Goal: Information Seeking & Learning: Learn about a topic

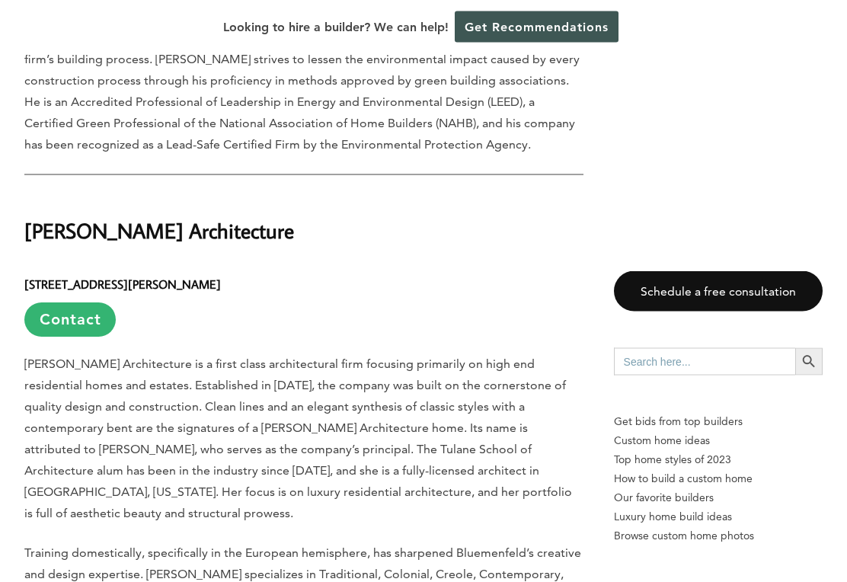
scroll to position [2047, 0]
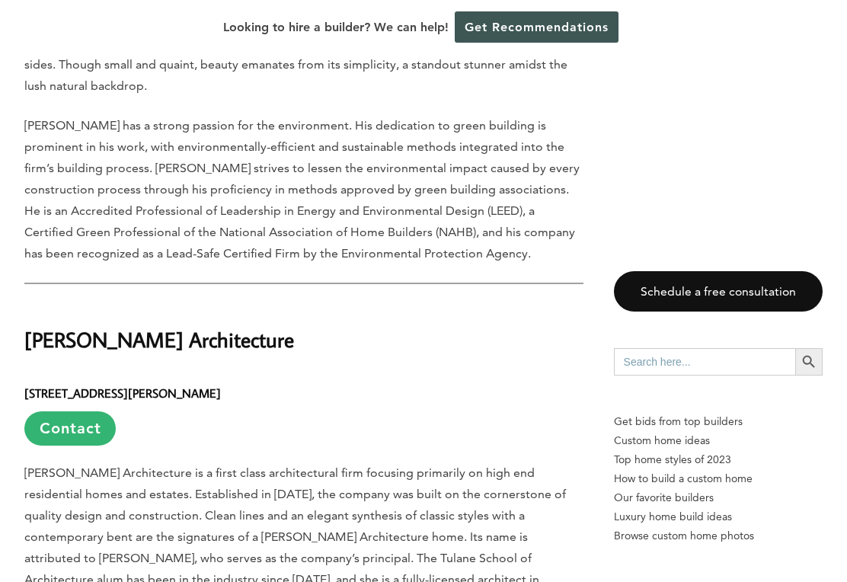
scroll to position [1905, 0]
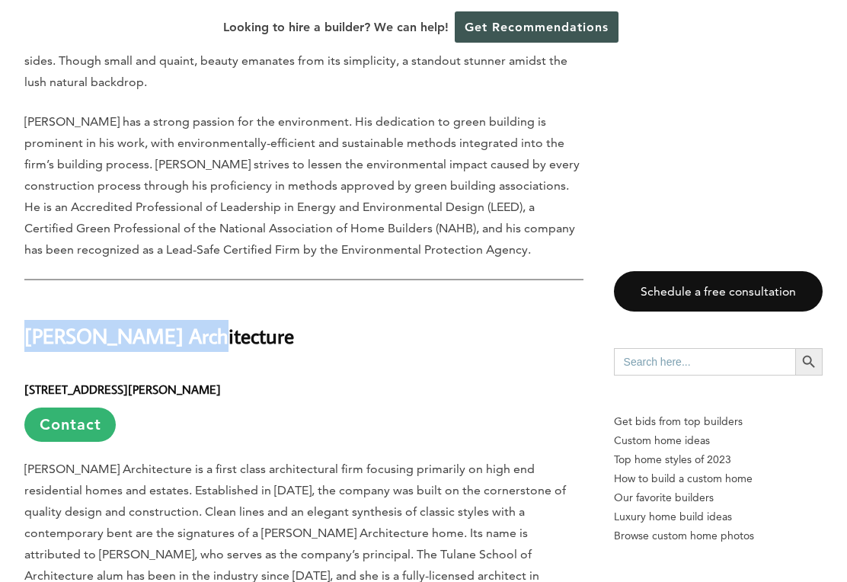
copy h2 "[PERSON_NAME] Architecture"
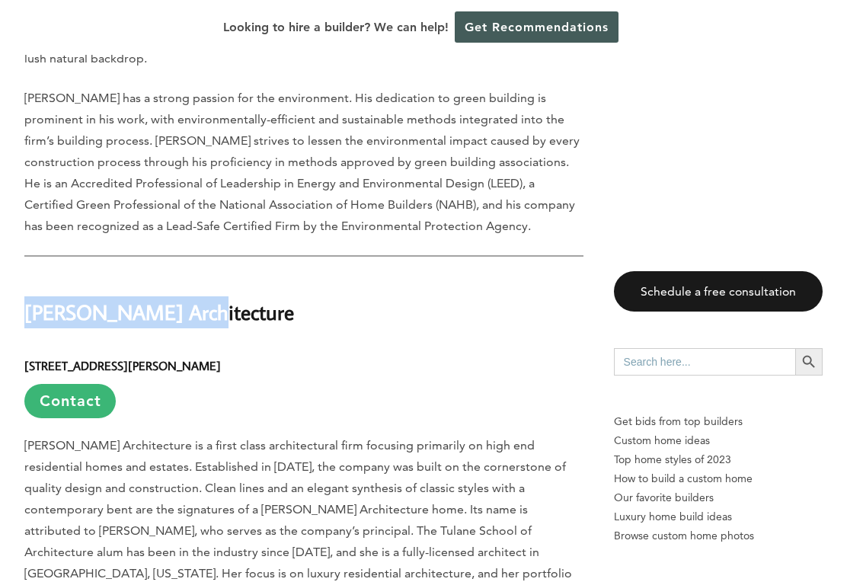
scroll to position [1941, 0]
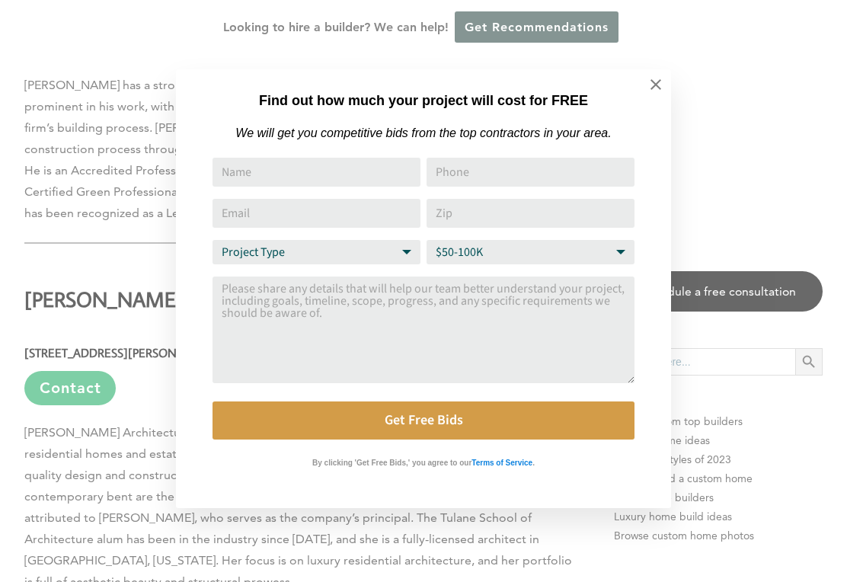
click at [659, 88] on icon at bounding box center [655, 84] width 11 height 11
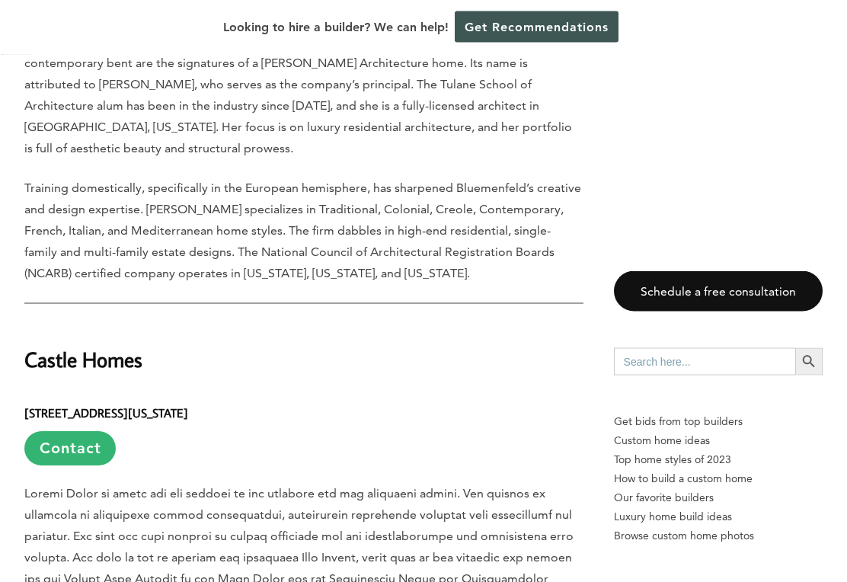
scroll to position [2492, 0]
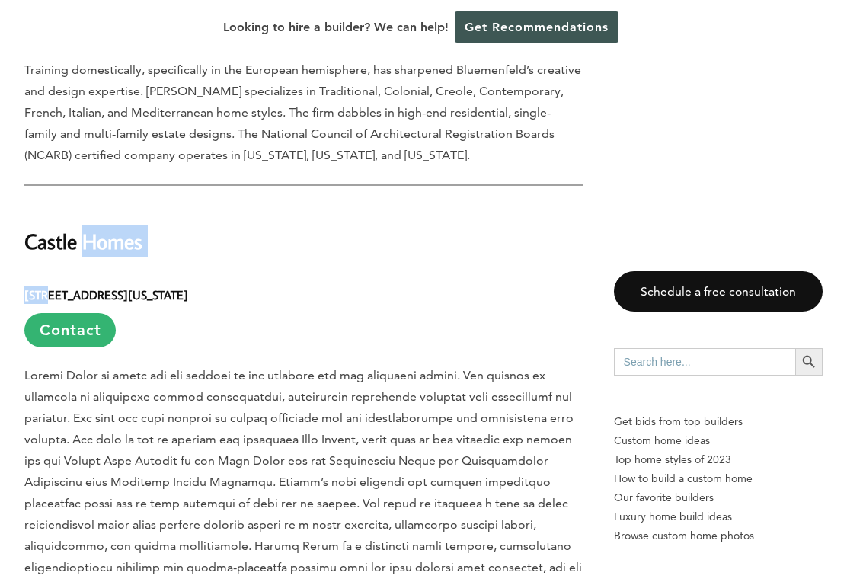
copy h2 "Castle Homes"
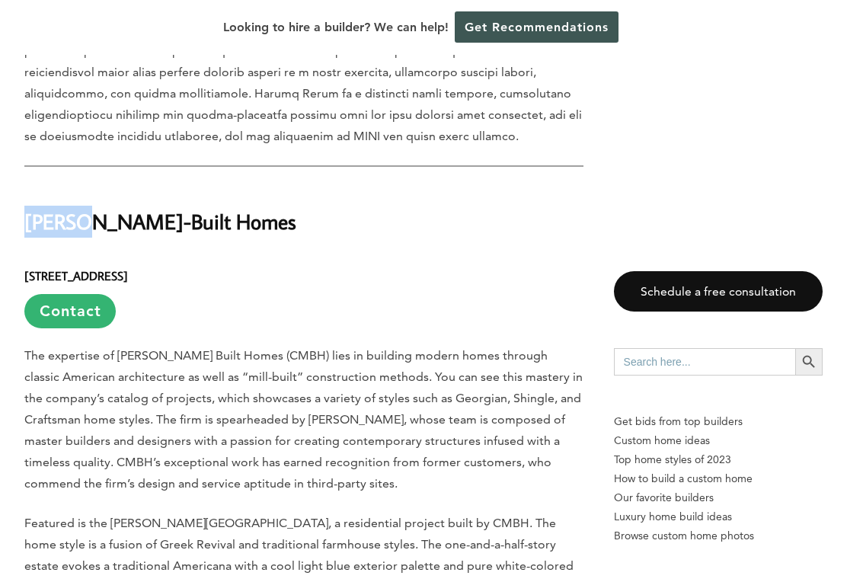
scroll to position [2928, 0]
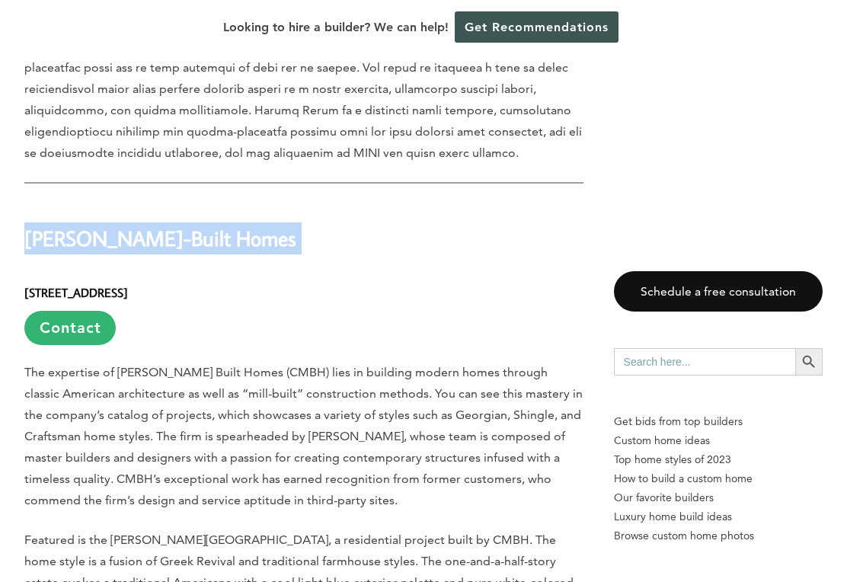
copy div "[PERSON_NAME]-Built Homes"
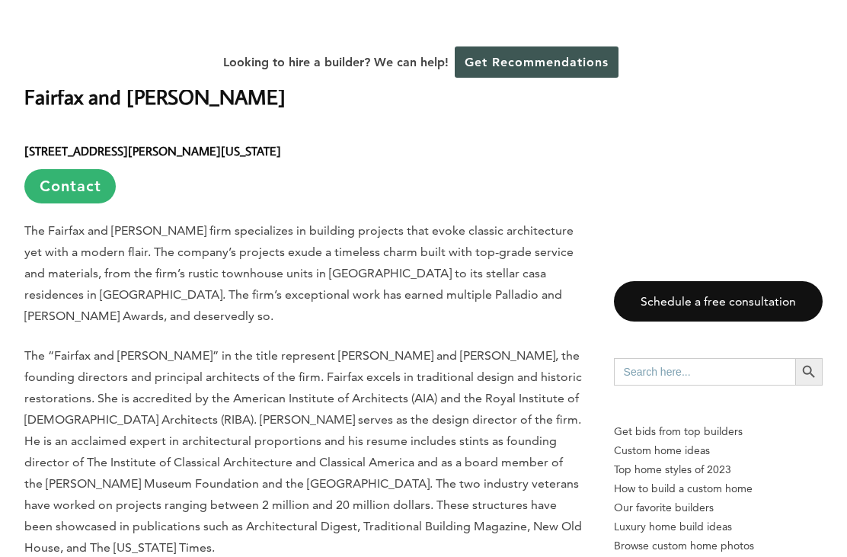
scroll to position [4490, 0]
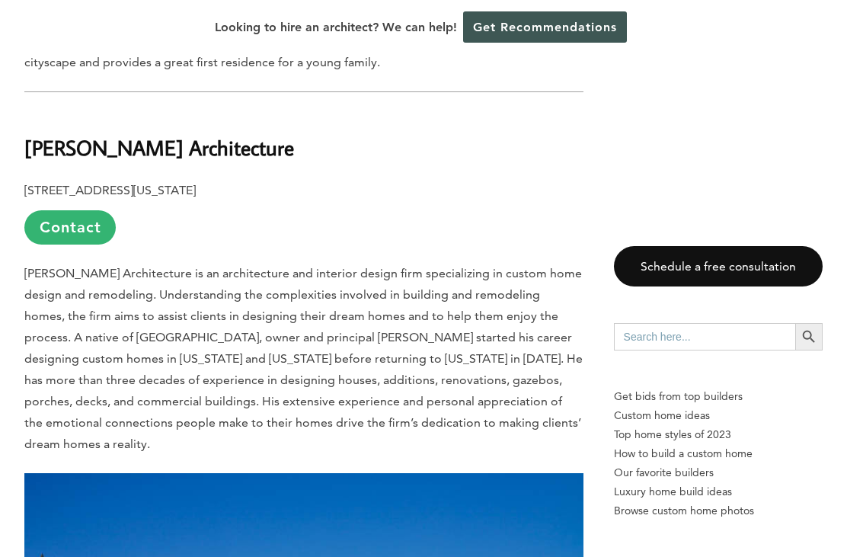
scroll to position [5127, 0]
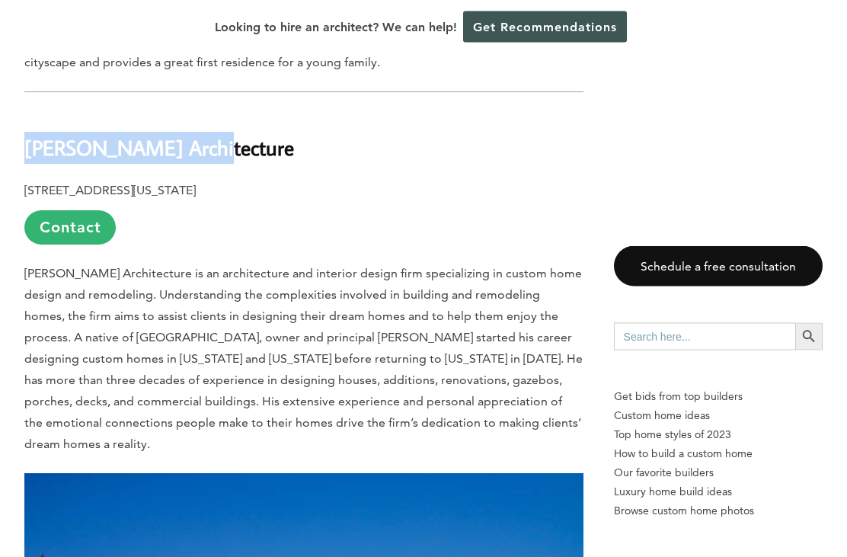
click at [815, 372] on div "Schedule a free consultation Search for: Search Button Get bids from top builde…" at bounding box center [718, 401] width 209 height 311
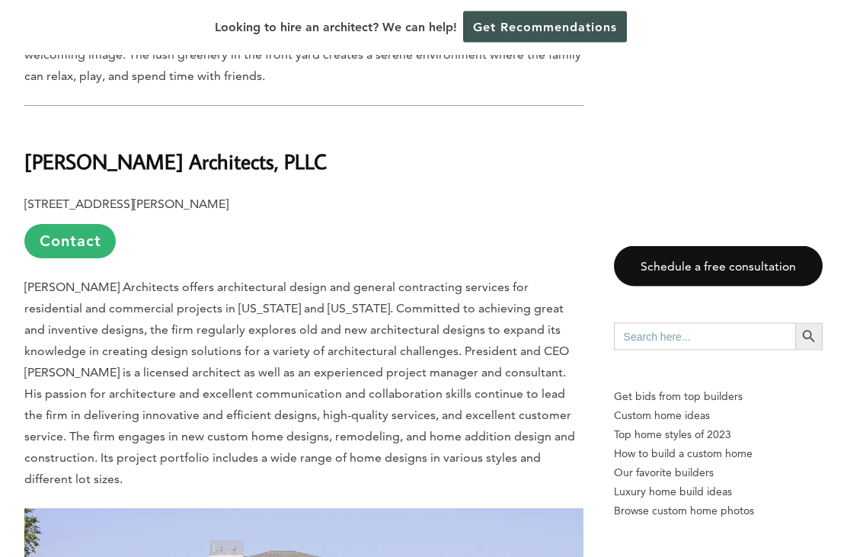
scroll to position [6112, 0]
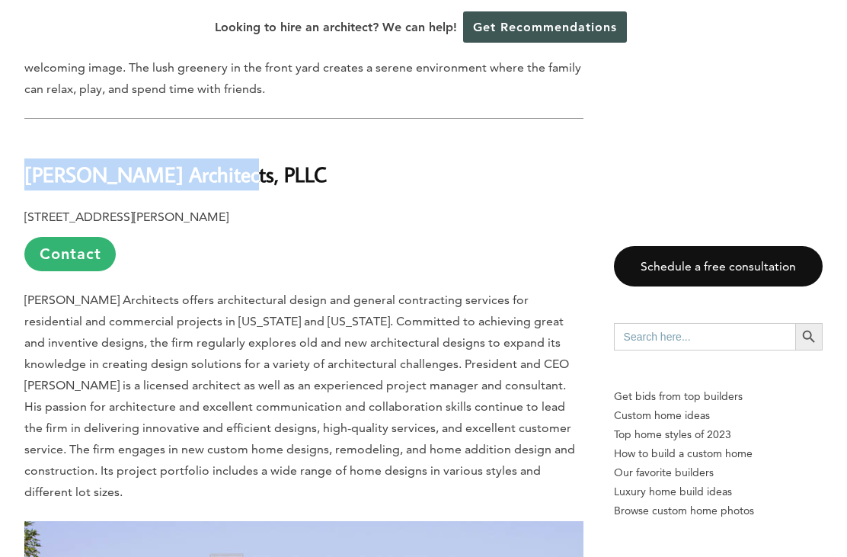
copy b "[PERSON_NAME] Architects, PLLC"
click at [31, 316] on span "[PERSON_NAME] Architects offers architectural design and general contracting se…" at bounding box center [299, 395] width 550 height 206
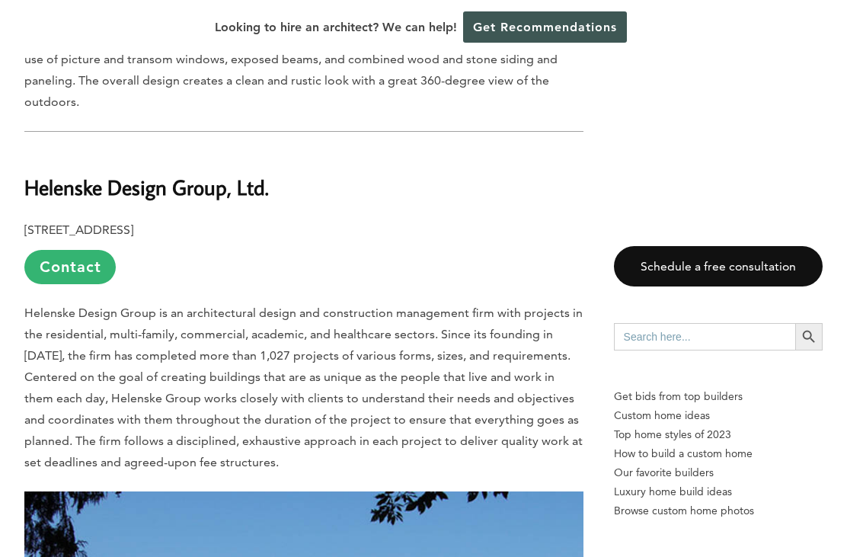
scroll to position [7047, 0]
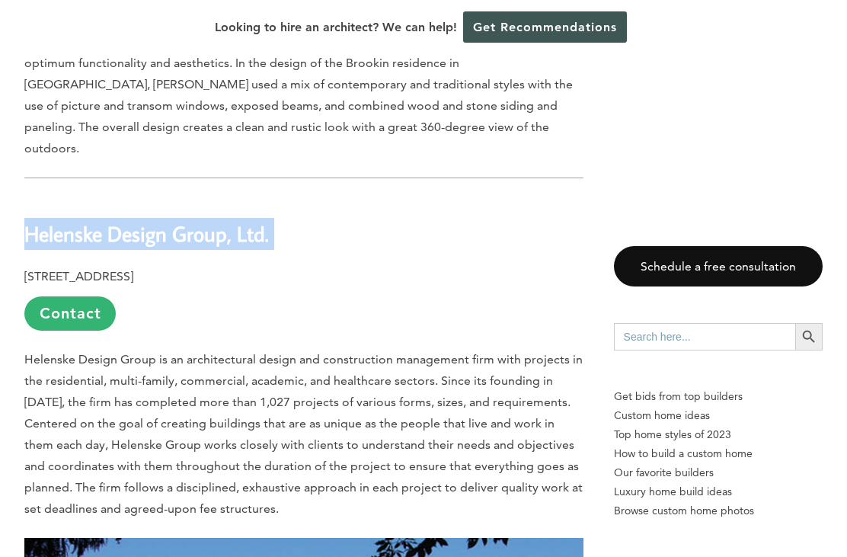
copy div "Helenske Design Group, Ltd."
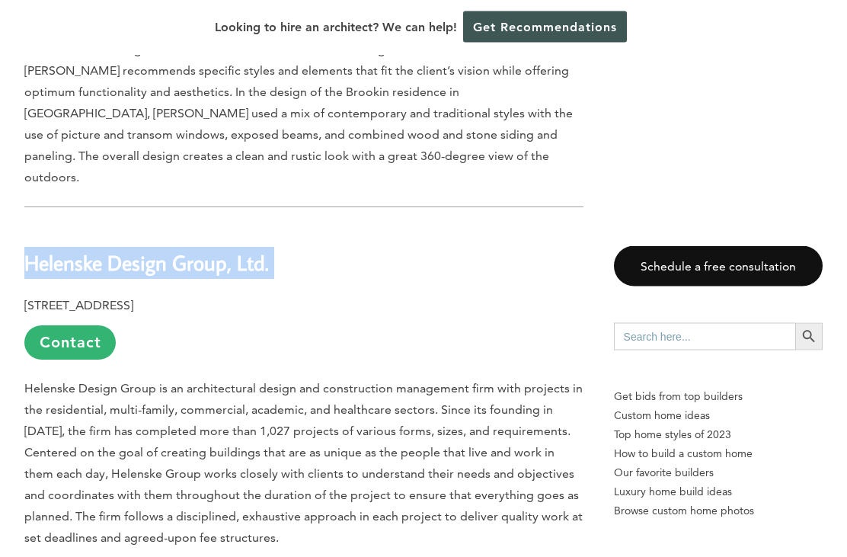
copy div "Helenske Design Group, Ltd."
click at [379, 295] on p "[STREET_ADDRESS] Contact" at bounding box center [303, 327] width 559 height 65
copy b "Helenske Design Group"
